Goal: Communication & Community: Answer question/provide support

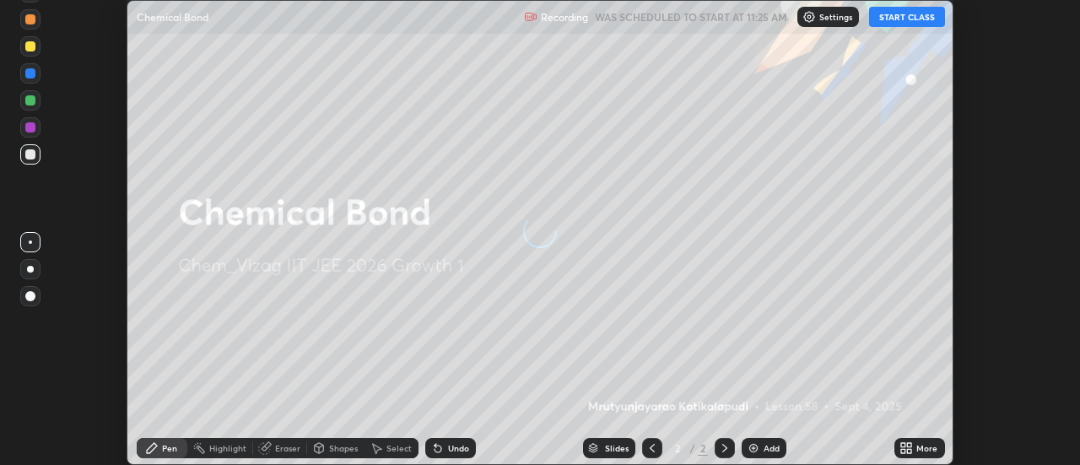
scroll to position [465, 1079]
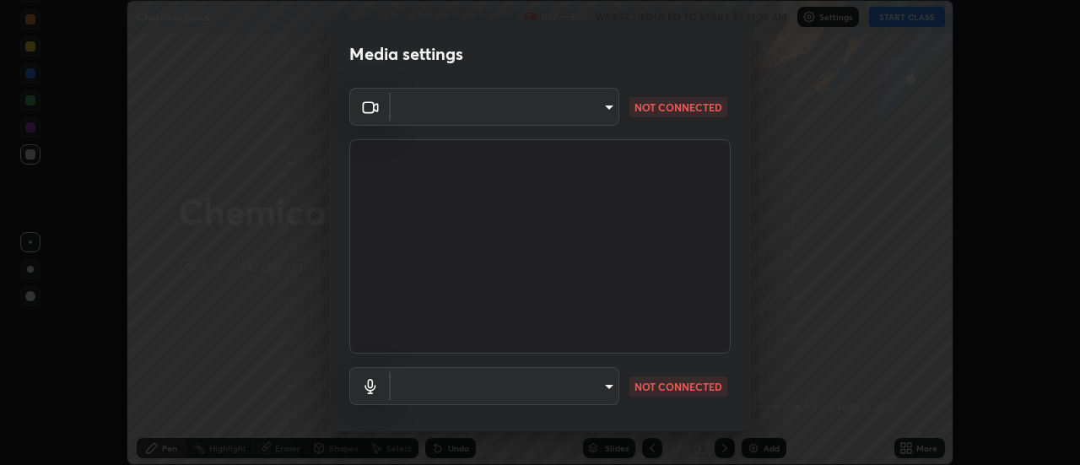
type input "fb2c90c96d4e0700cd7b5bae930b43c34c44c301d1e4d568117c150f6bc2a2bb"
type input "91a49c231547b01eae12f2a09d530e4e2f9489bd8a6a6f9c7bcab196378ef6e1"
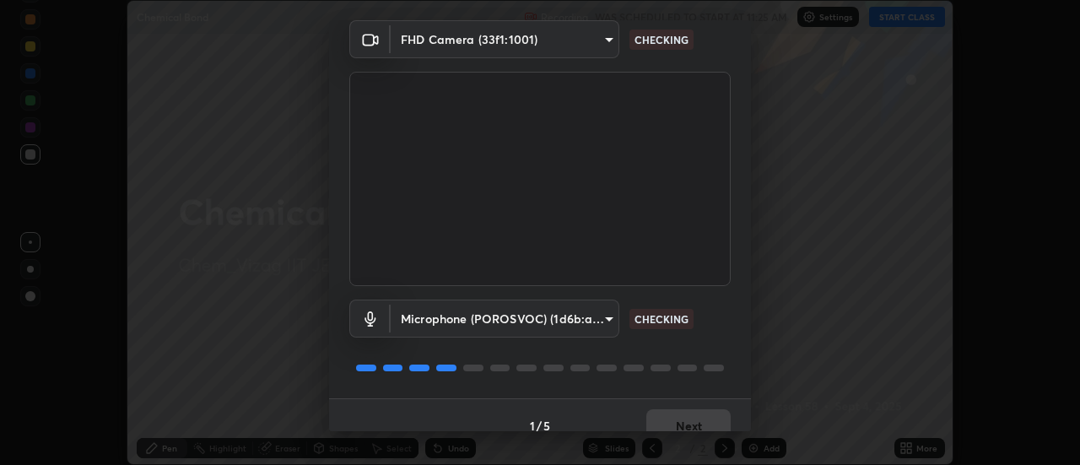
scroll to position [89, 0]
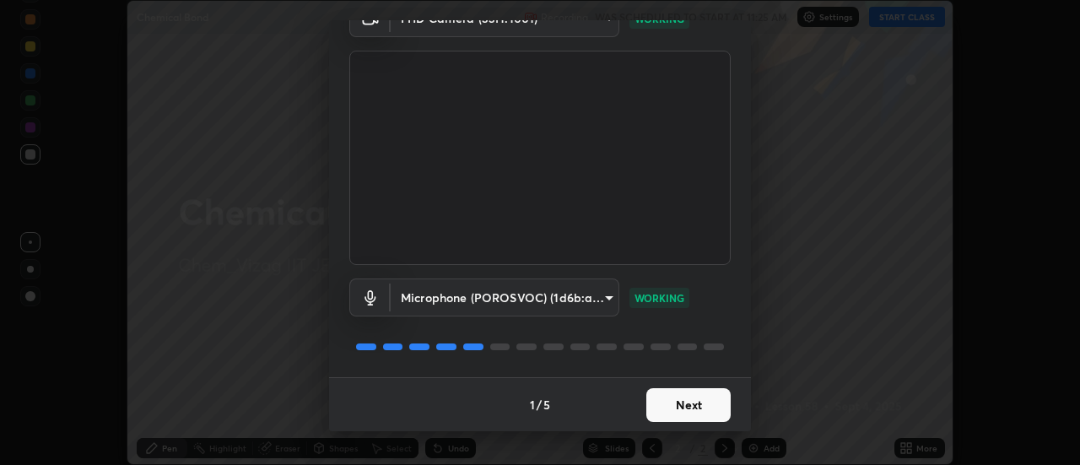
click at [695, 399] on button "Next" at bounding box center [688, 405] width 84 height 34
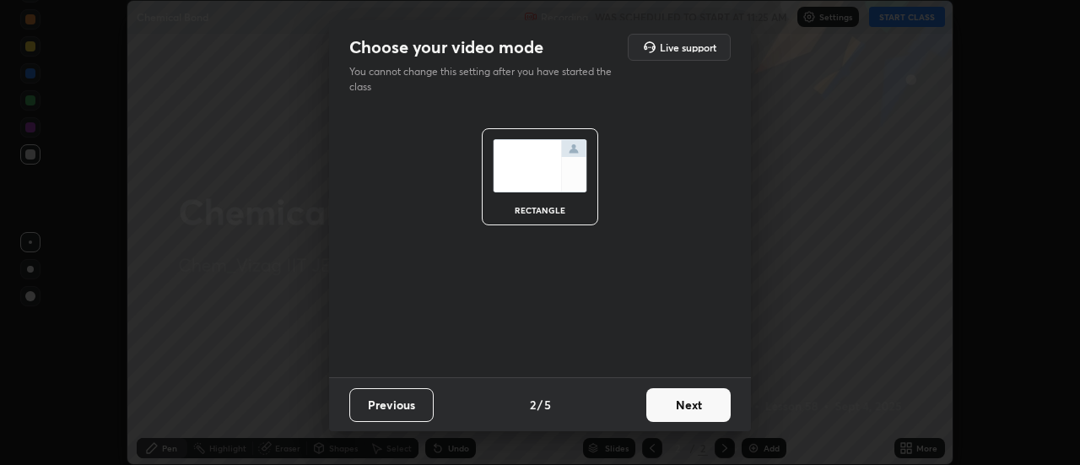
click at [691, 402] on button "Next" at bounding box center [688, 405] width 84 height 34
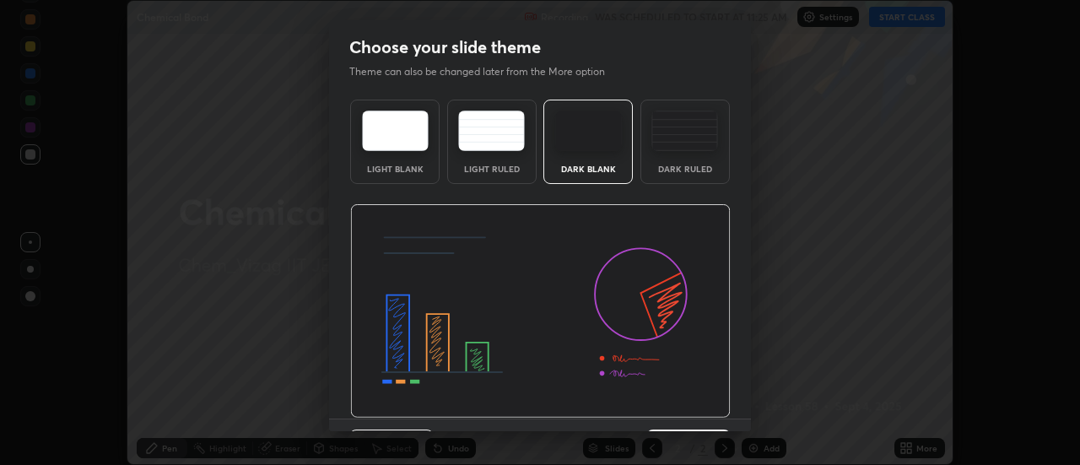
click at [695, 403] on img at bounding box center [540, 311] width 381 height 214
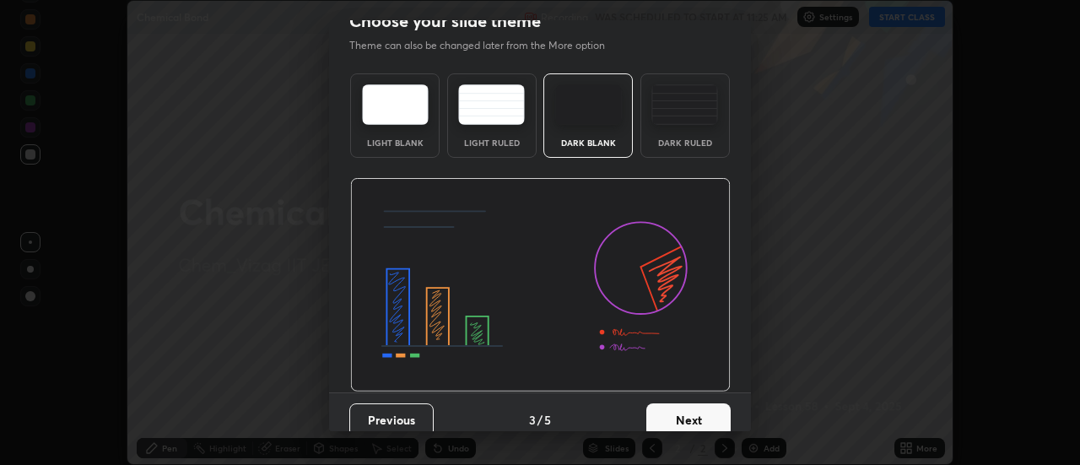
scroll to position [41, 0]
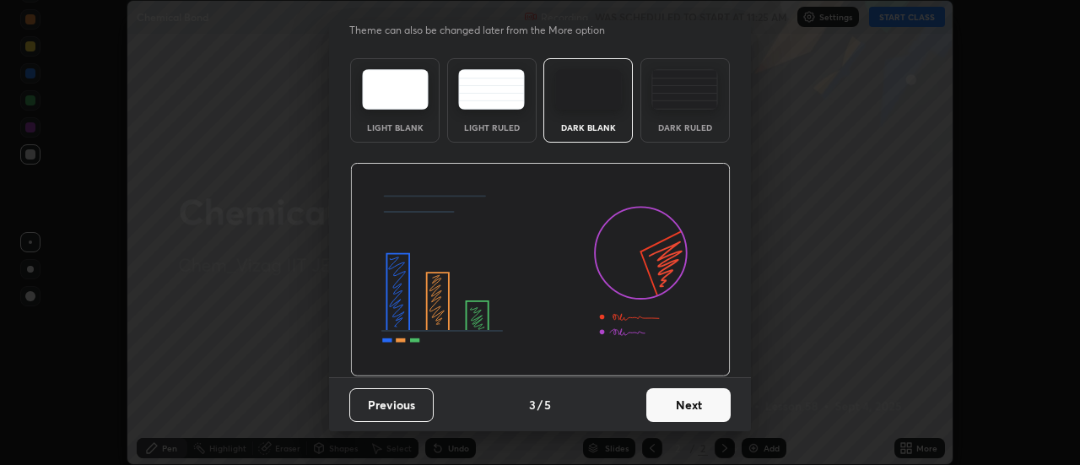
click at [702, 402] on button "Next" at bounding box center [688, 405] width 84 height 34
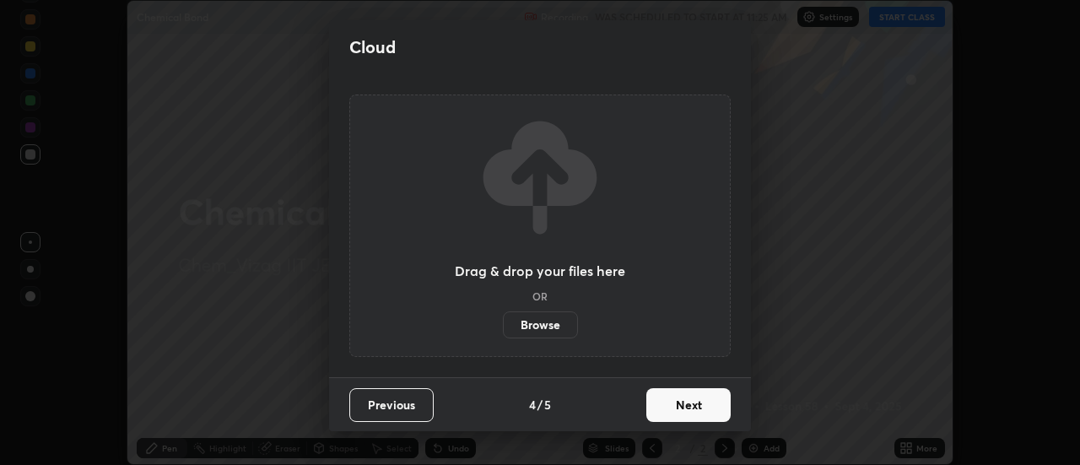
click at [699, 401] on button "Next" at bounding box center [688, 405] width 84 height 34
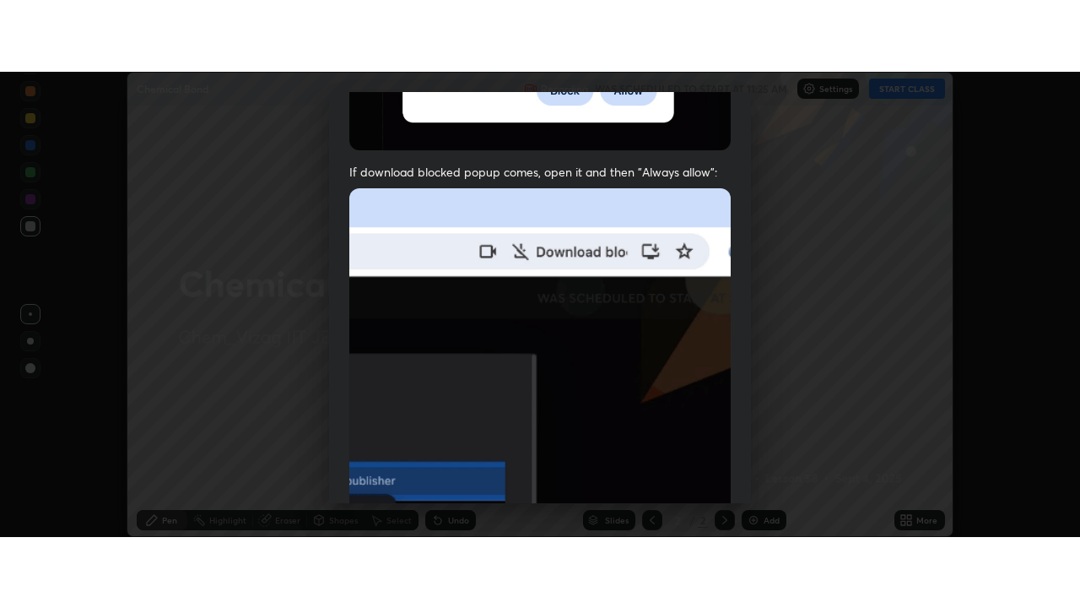
scroll to position [433, 0]
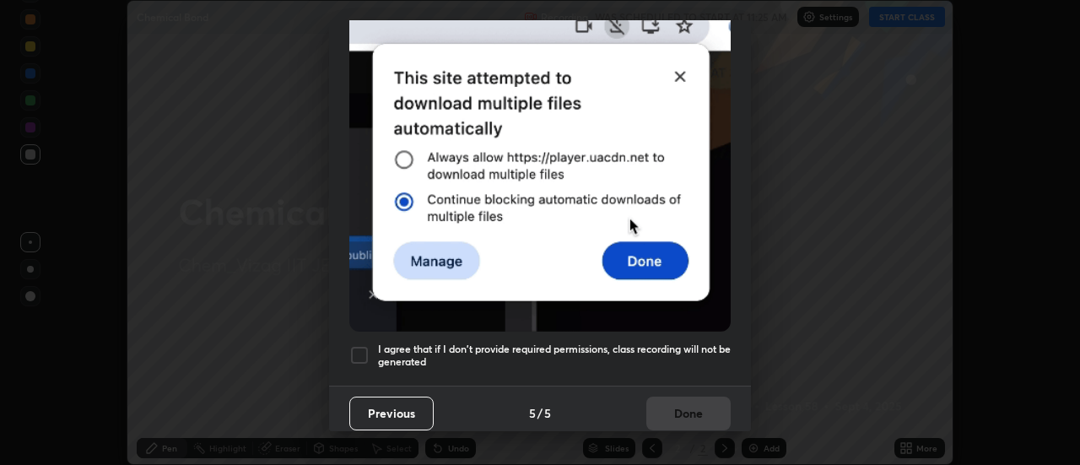
click at [360, 345] on div at bounding box center [359, 355] width 20 height 20
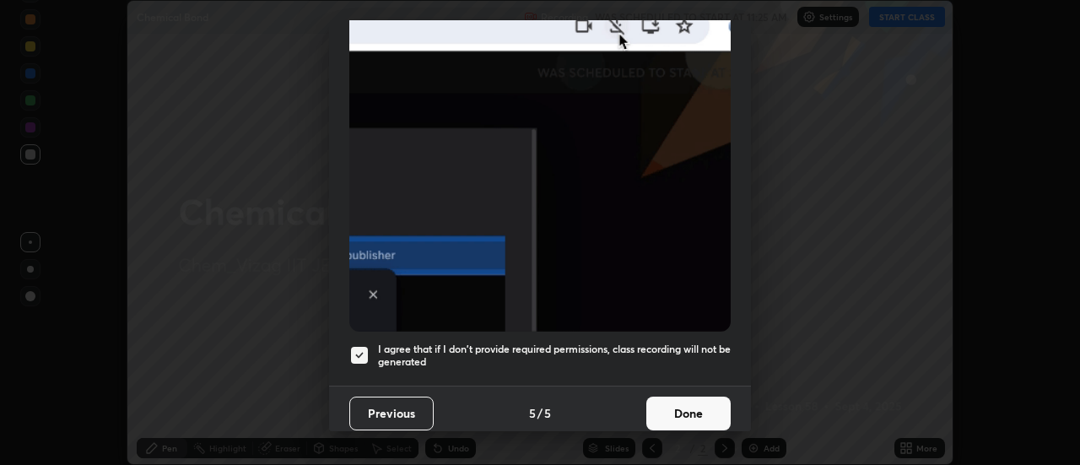
click at [690, 407] on button "Done" at bounding box center [688, 414] width 84 height 34
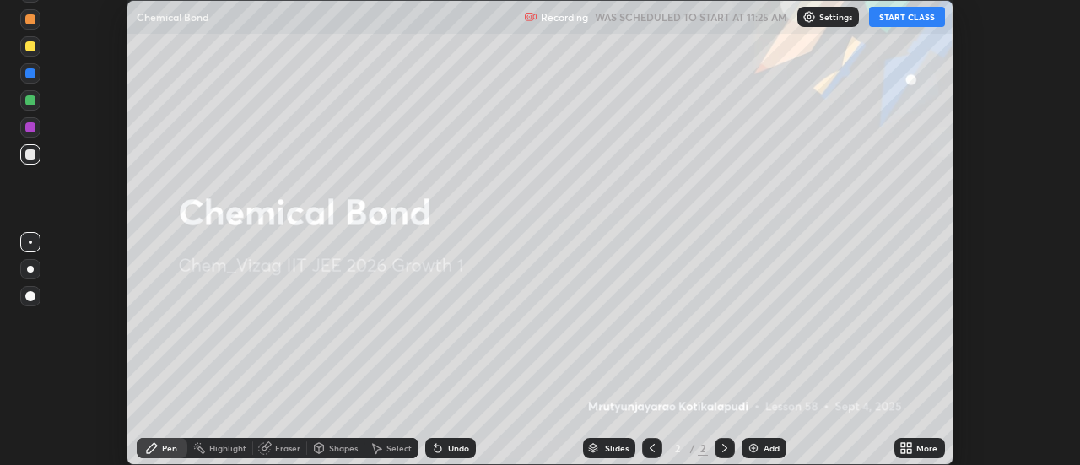
click at [768, 444] on div "Add" at bounding box center [772, 448] width 16 height 8
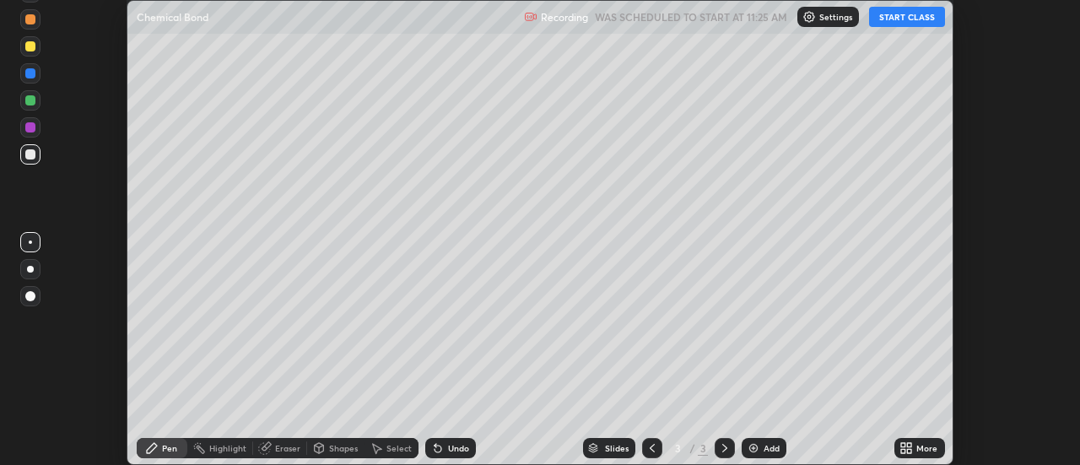
click at [927, 451] on div "More" at bounding box center [927, 448] width 21 height 8
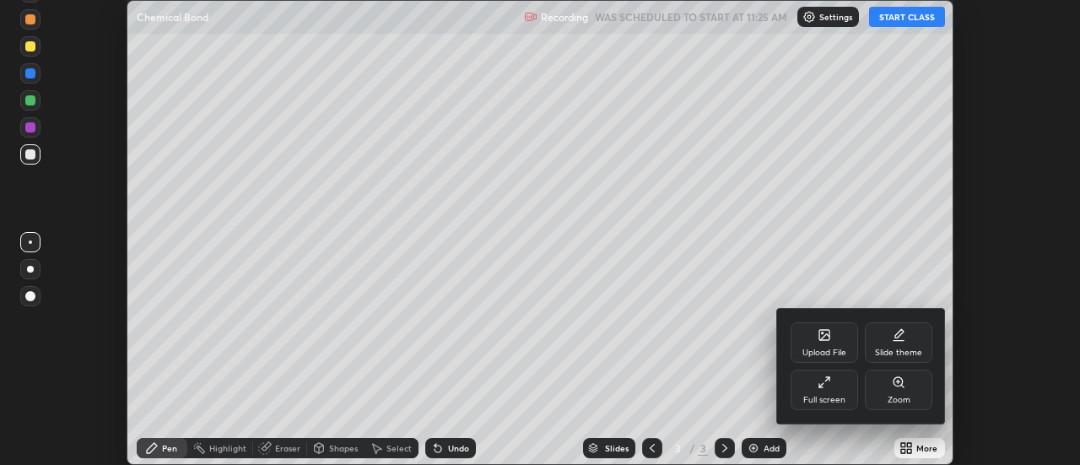
click at [823, 382] on icon at bounding box center [825, 383] width 14 height 14
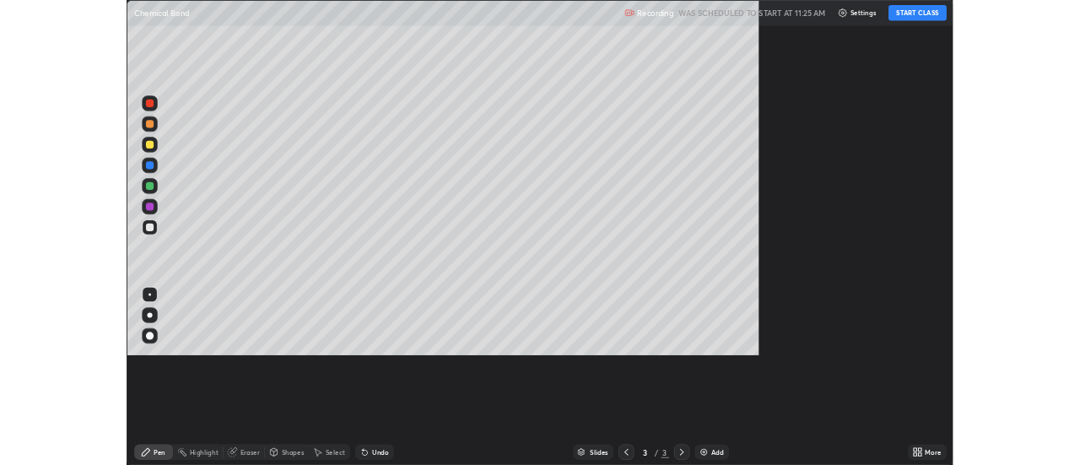
scroll to position [608, 1080]
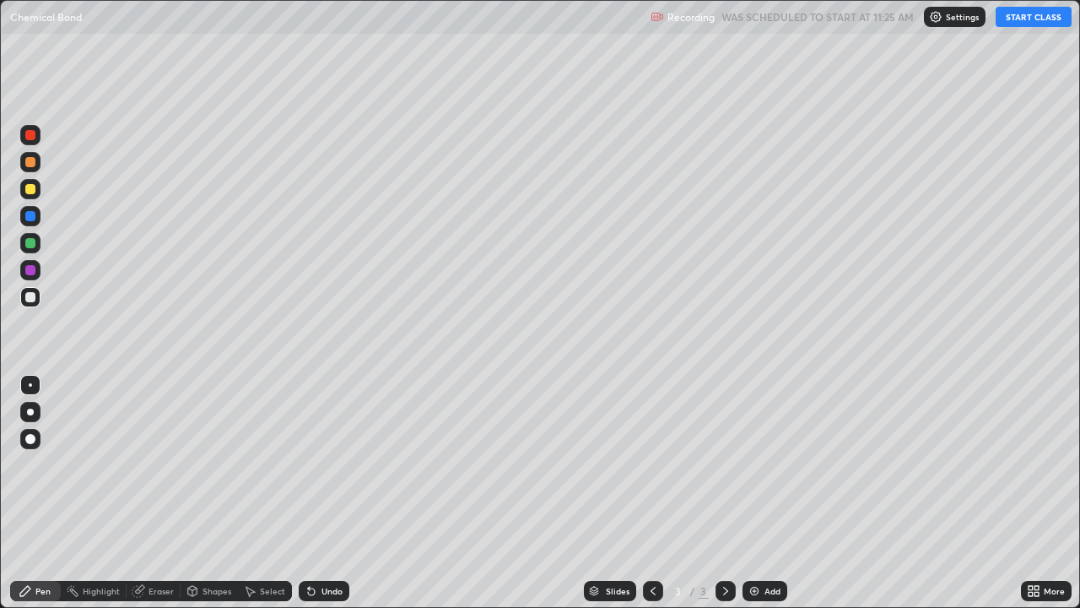
click at [1021, 12] on button "START CLASS" at bounding box center [1034, 17] width 76 height 20
click at [1019, 22] on button "START CLASS" at bounding box center [1034, 17] width 76 height 20
click at [154, 464] on div "Eraser" at bounding box center [161, 591] width 25 height 8
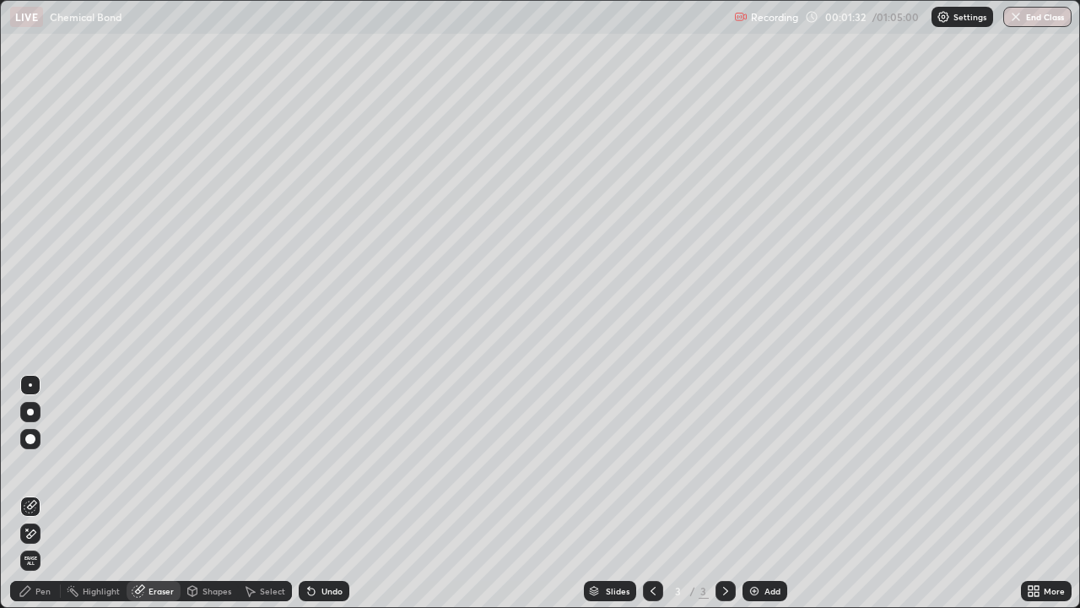
click at [43, 464] on div "Pen" at bounding box center [42, 591] width 15 height 8
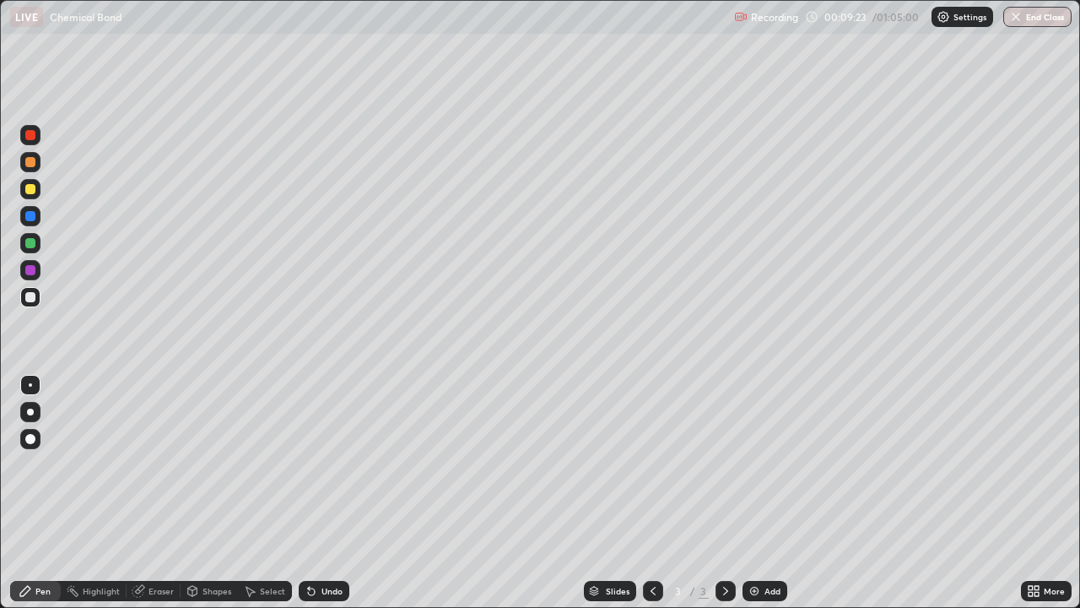
click at [770, 464] on div "Add" at bounding box center [773, 591] width 16 height 8
click at [771, 464] on div "Add" at bounding box center [765, 591] width 45 height 20
click at [786, 464] on div "Add" at bounding box center [765, 591] width 45 height 20
click at [151, 464] on div "Eraser" at bounding box center [154, 591] width 54 height 20
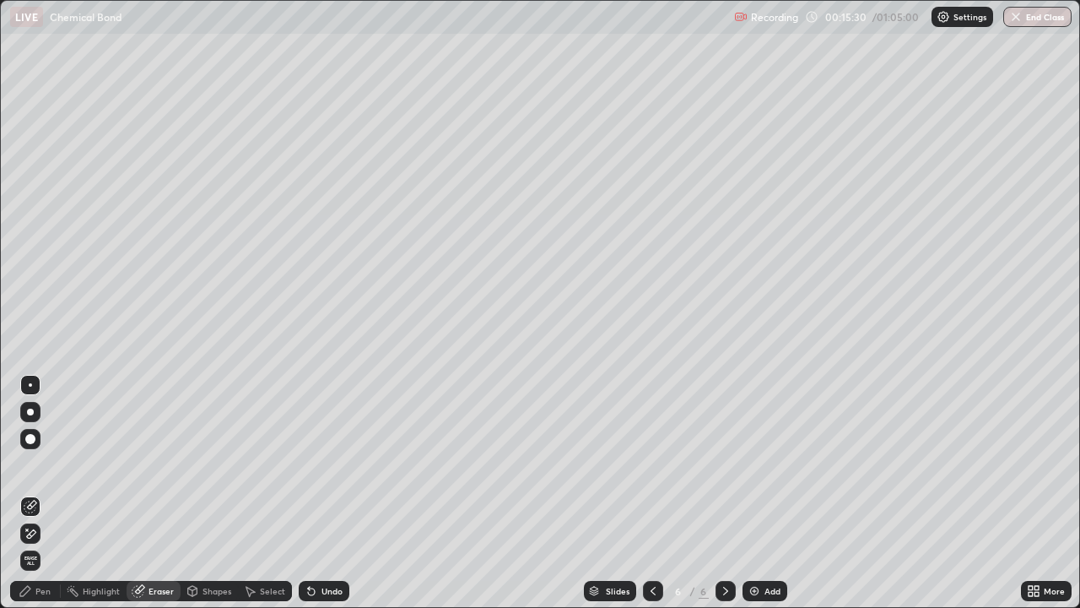
click at [43, 464] on div "Pen" at bounding box center [42, 591] width 15 height 8
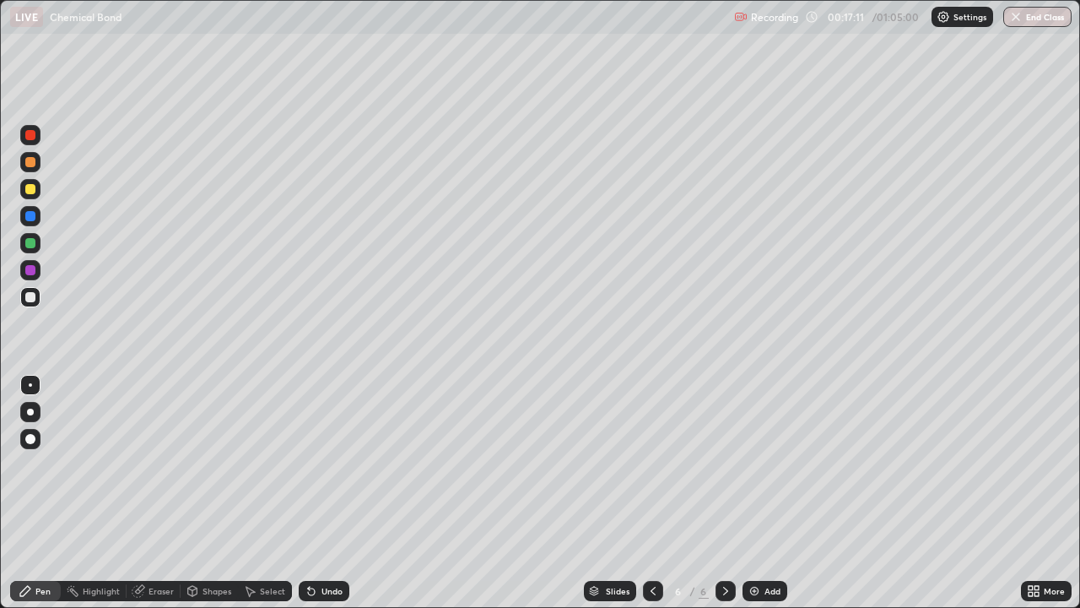
click at [158, 464] on div "Eraser" at bounding box center [161, 591] width 25 height 8
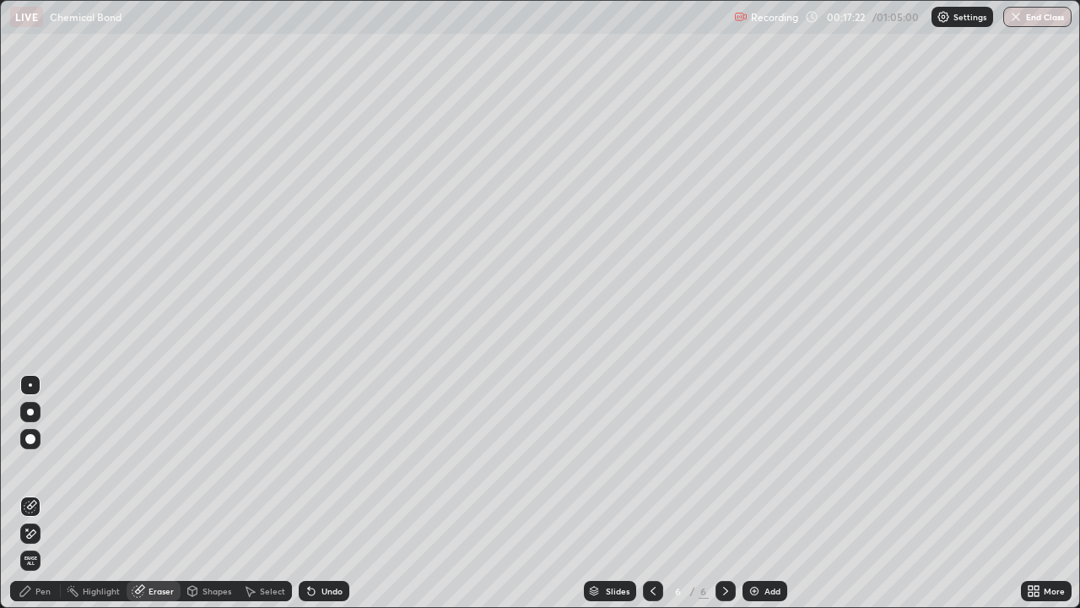
click at [41, 464] on div "Pen" at bounding box center [42, 591] width 15 height 8
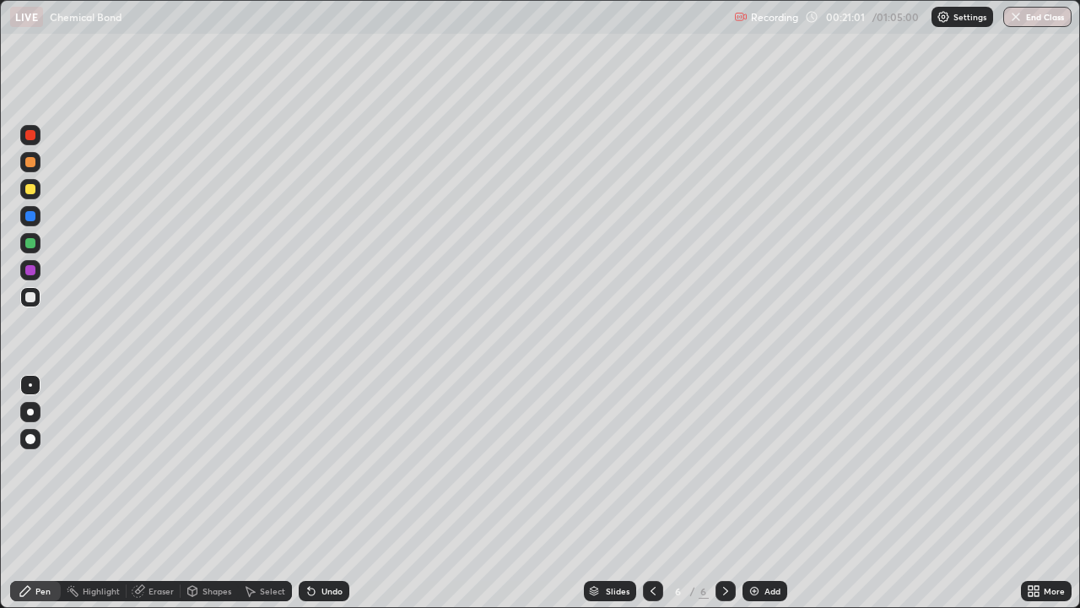
click at [777, 464] on div "Add" at bounding box center [773, 591] width 16 height 8
click at [170, 464] on div "Eraser" at bounding box center [161, 591] width 25 height 8
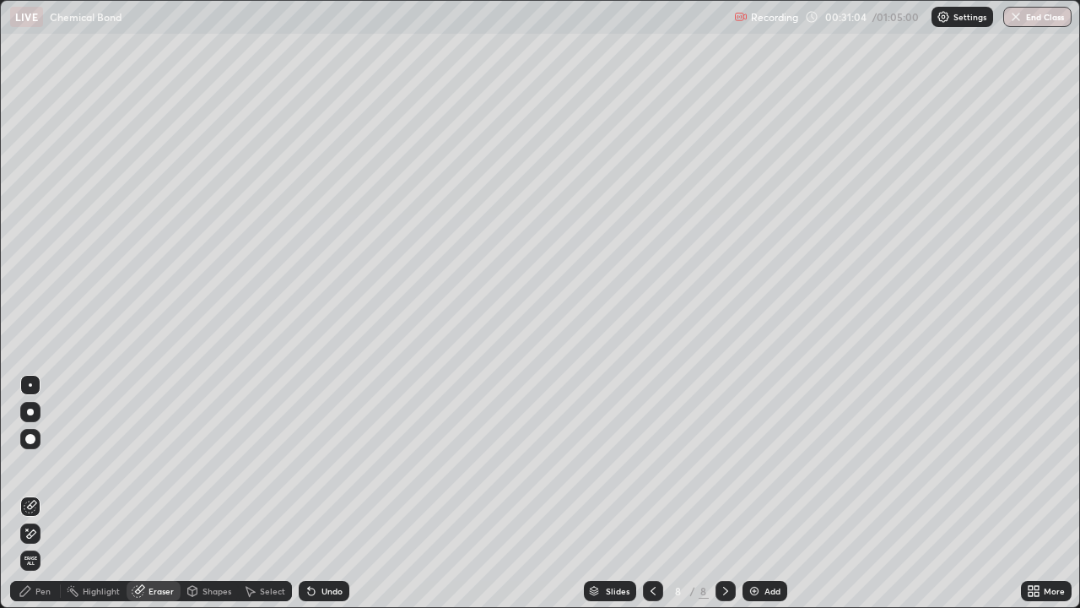
click at [29, 464] on icon at bounding box center [26, 591] width 14 height 14
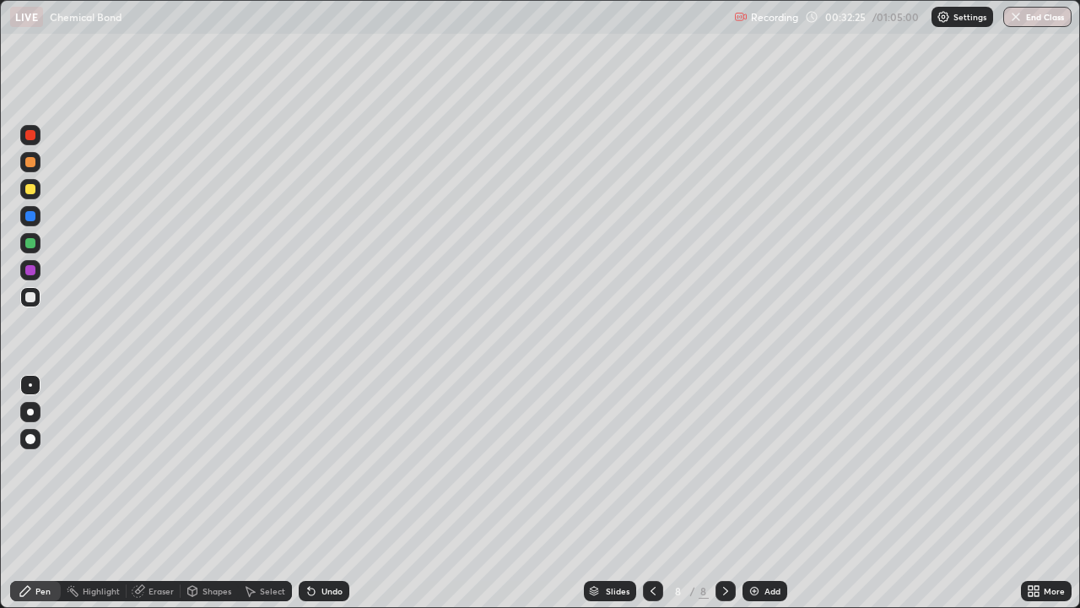
click at [149, 464] on div "Eraser" at bounding box center [161, 591] width 25 height 8
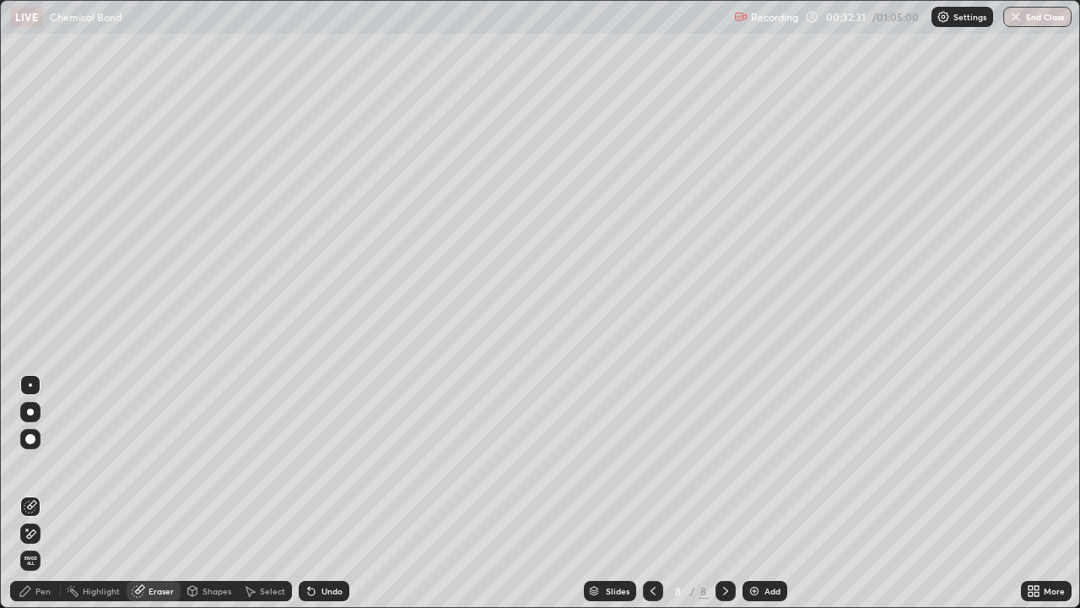
click at [39, 464] on div "Pen" at bounding box center [42, 591] width 15 height 8
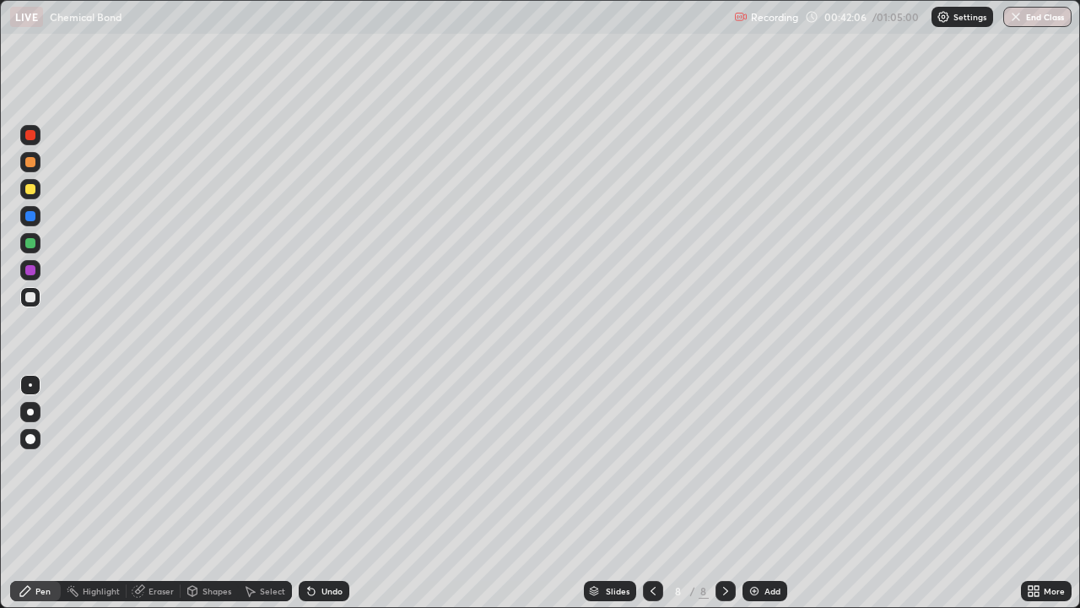
click at [160, 464] on div "Eraser" at bounding box center [161, 591] width 25 height 8
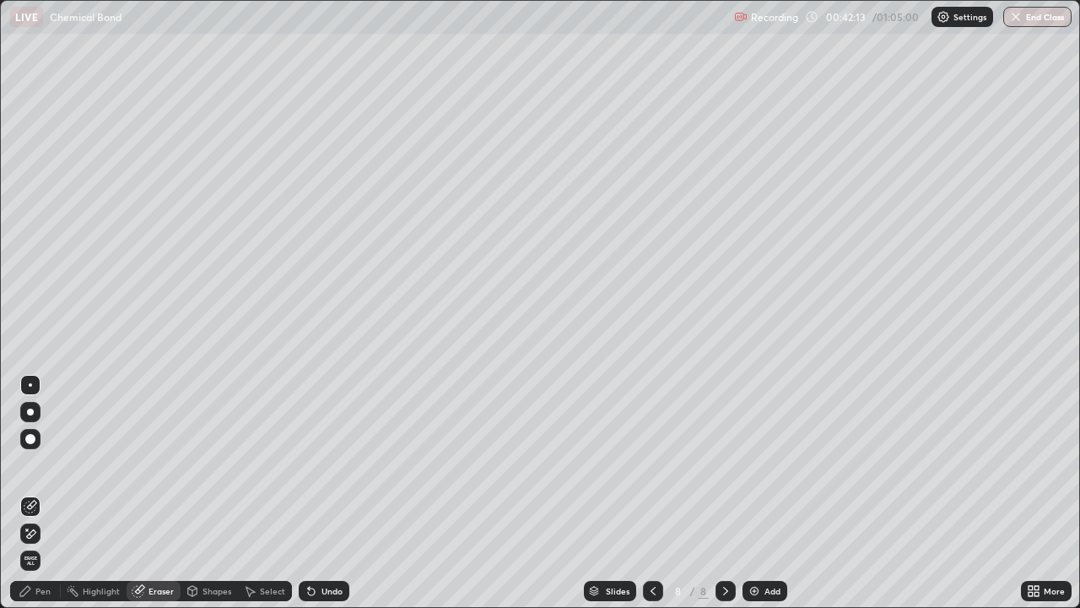
click at [43, 464] on div "Pen" at bounding box center [42, 591] width 15 height 8
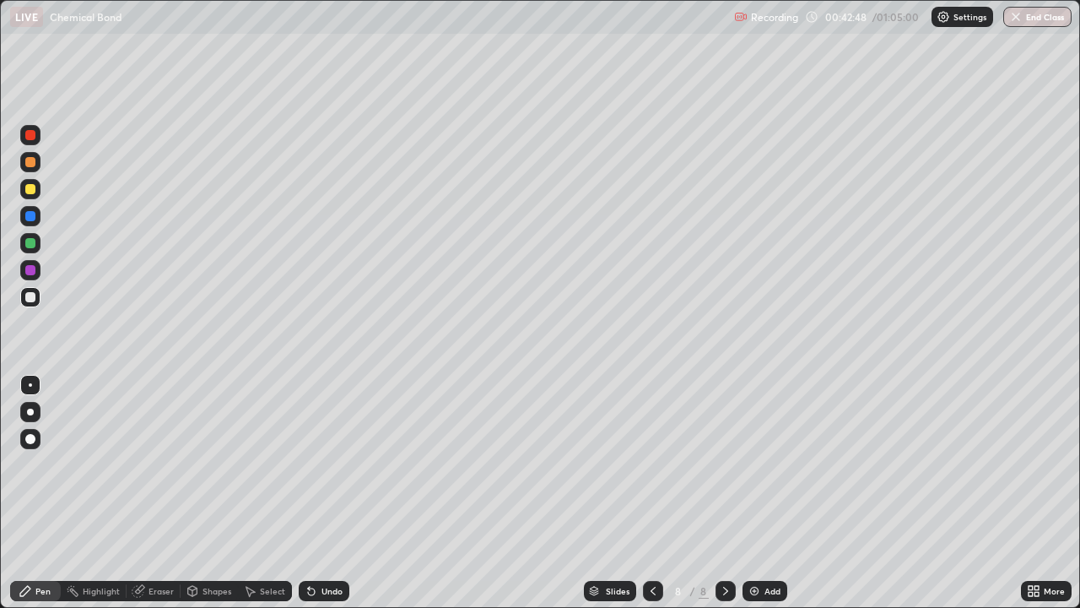
click at [164, 464] on div "Eraser" at bounding box center [161, 591] width 25 height 8
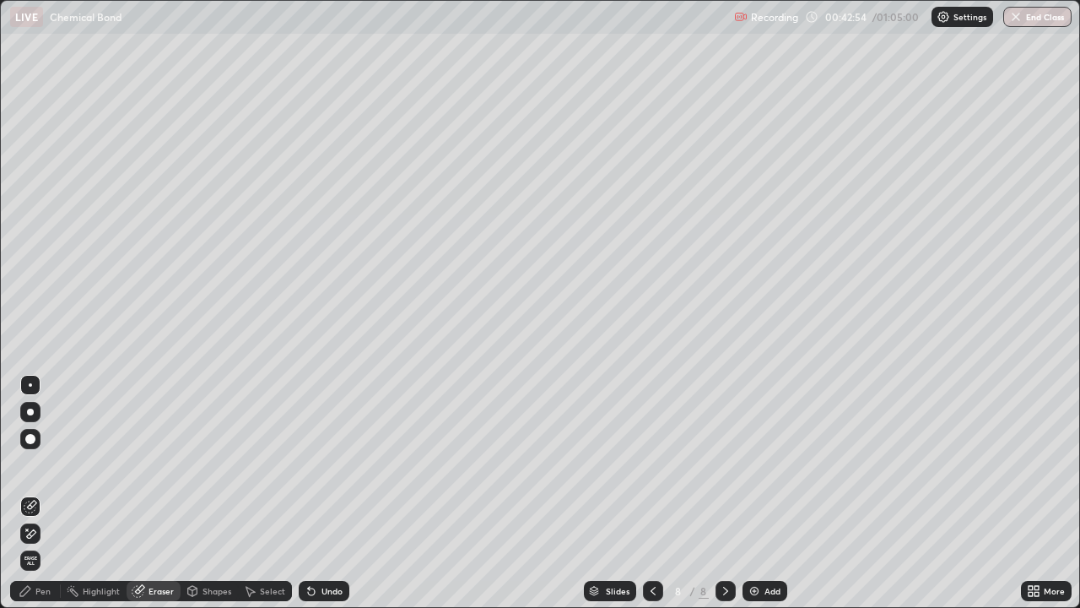
click at [52, 464] on div "Pen" at bounding box center [35, 591] width 51 height 20
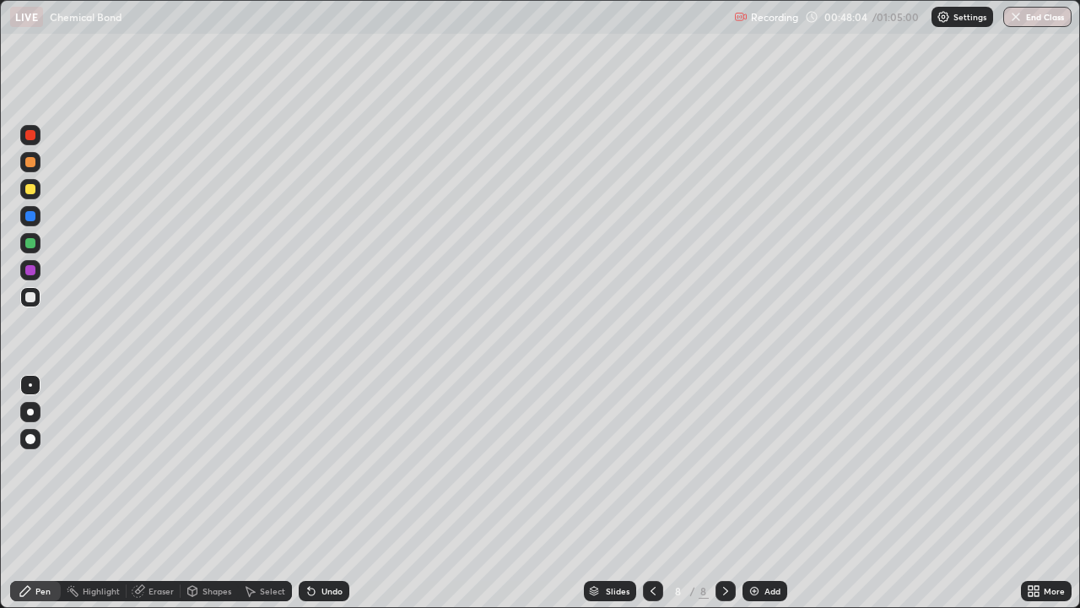
click at [784, 464] on div "Add" at bounding box center [765, 591] width 45 height 20
click at [767, 464] on div "Add" at bounding box center [765, 591] width 45 height 20
click at [1048, 14] on button "End Class" at bounding box center [1037, 17] width 68 height 20
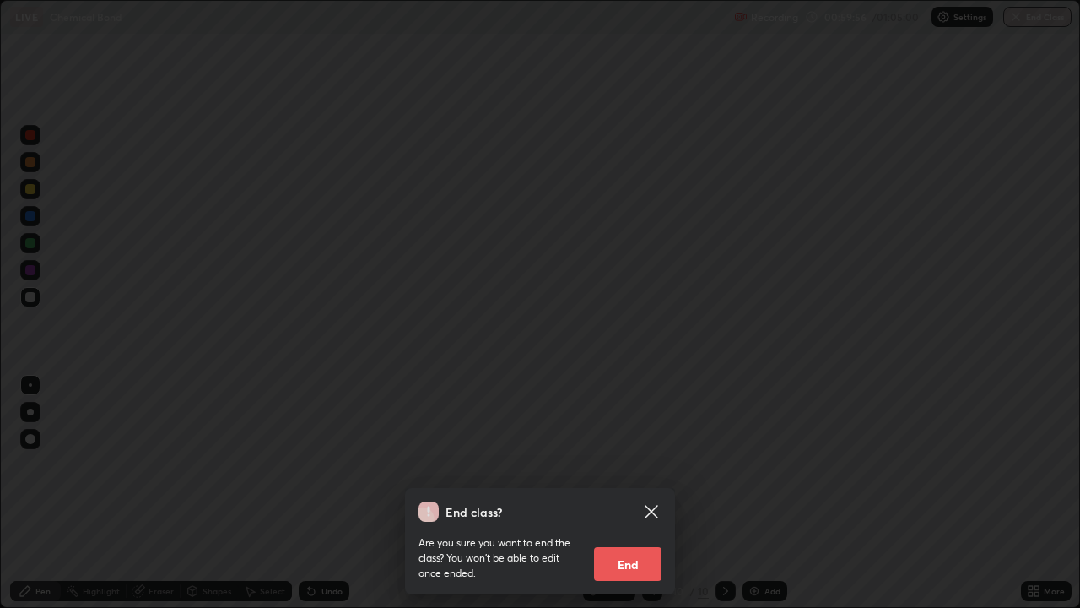
click at [630, 464] on button "End" at bounding box center [628, 564] width 68 height 34
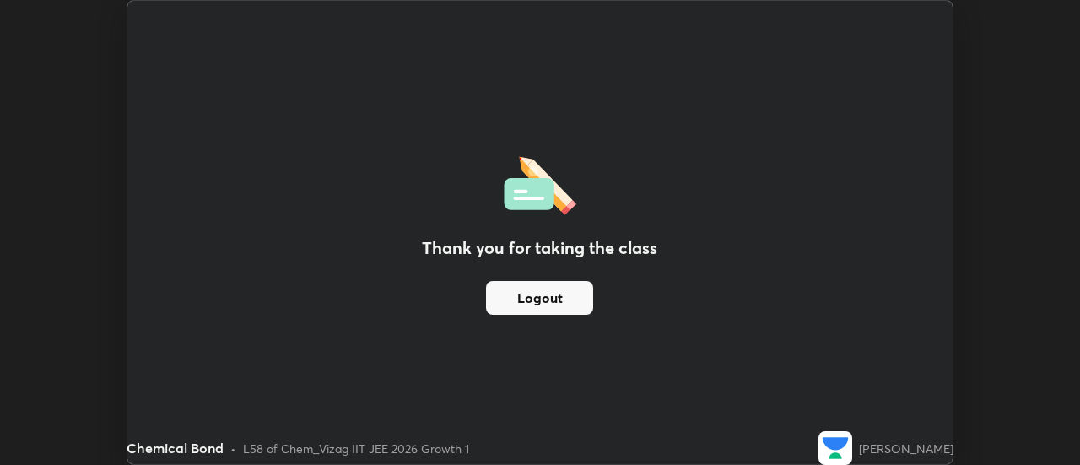
scroll to position [83930, 83315]
click at [567, 302] on button "Logout" at bounding box center [539, 298] width 107 height 34
